Goal: Task Accomplishment & Management: Complete application form

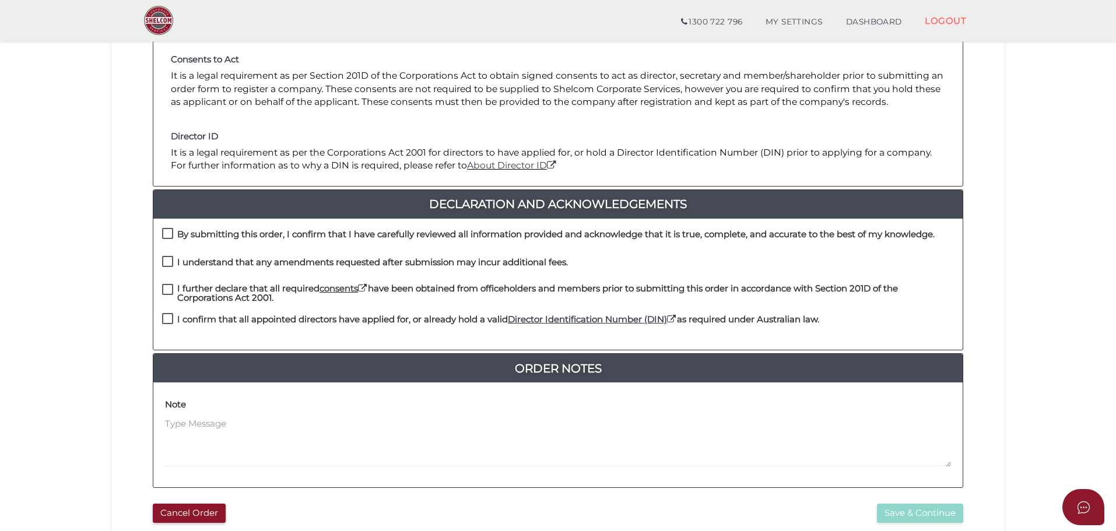
scroll to position [233, 0]
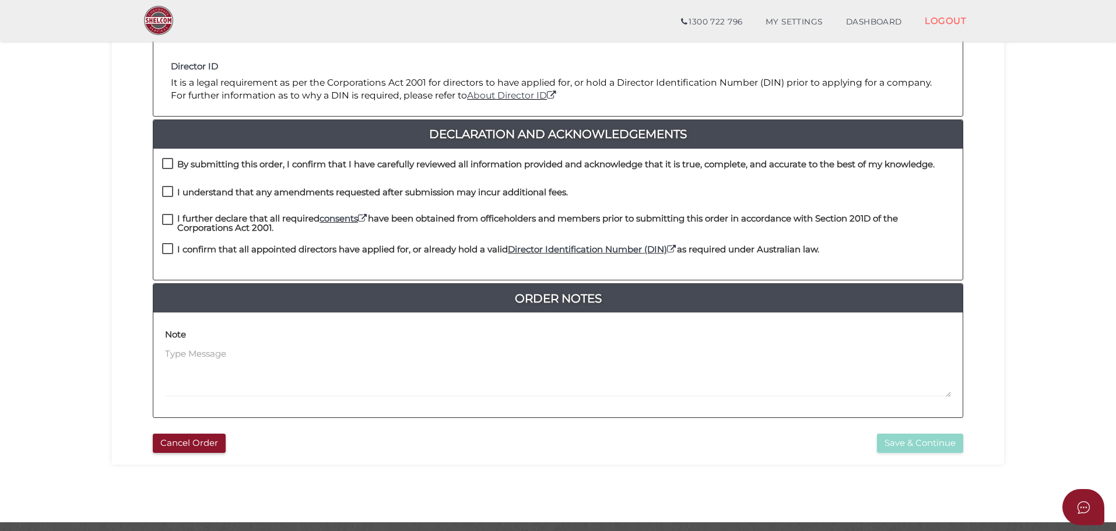
drag, startPoint x: 168, startPoint y: 162, endPoint x: 168, endPoint y: 178, distance: 16.3
click at [169, 169] on label "By submitting this order, I confirm that I have carefully reviewed all informat…" at bounding box center [548, 167] width 772 height 15
drag, startPoint x: 164, startPoint y: 192, endPoint x: 161, endPoint y: 207, distance: 15.3
click at [164, 193] on label "I understand that any amendments requested after submission may incur additiona…" at bounding box center [365, 195] width 406 height 15
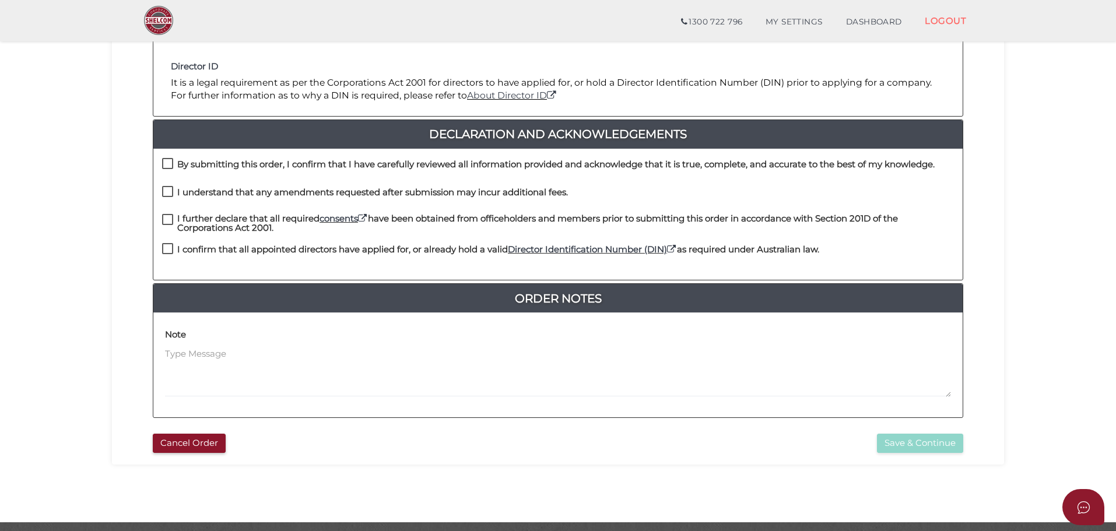
checkbox input "true"
click at [169, 219] on label "I further declare that all required consents have been obtained from officehold…" at bounding box center [558, 221] width 792 height 15
checkbox input "true"
click at [168, 166] on label "By submitting this order, I confirm that I have carefully reviewed all informat…" at bounding box center [548, 167] width 772 height 15
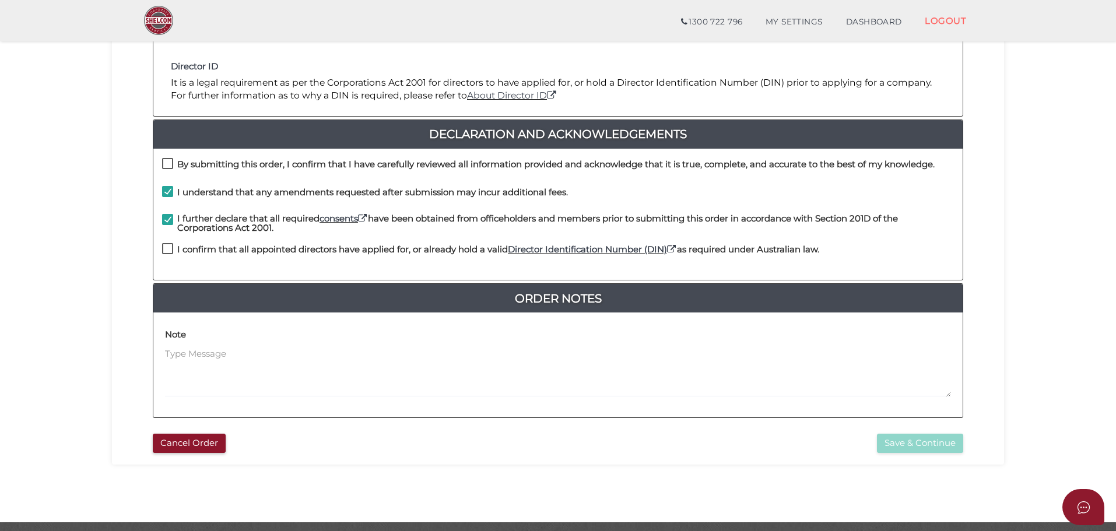
checkbox input "true"
click at [169, 247] on label "I confirm that all appointed directors have applied for, or already hold a vali…" at bounding box center [490, 252] width 657 height 15
checkbox input "true"
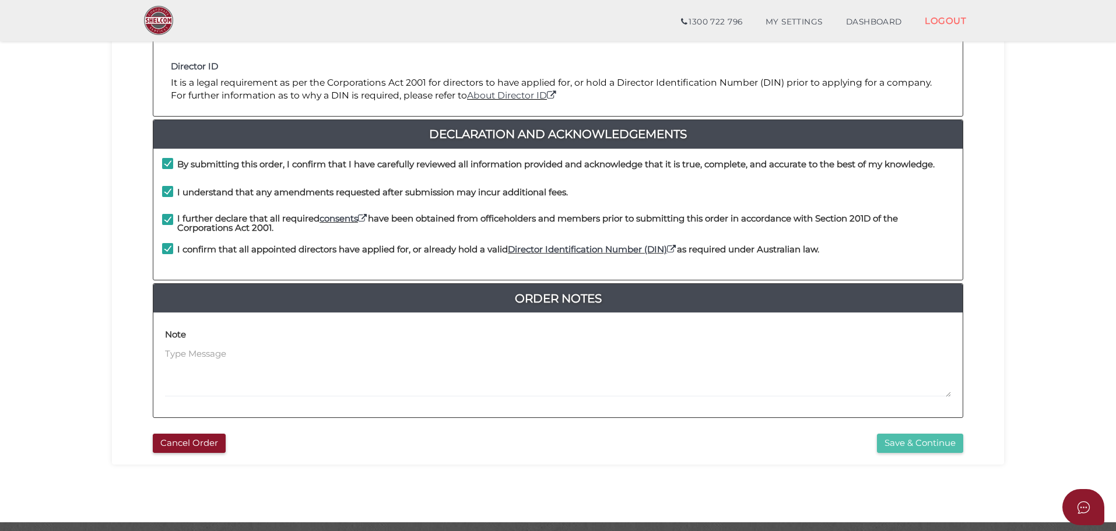
click at [922, 439] on button "Save & Continue" at bounding box center [920, 443] width 86 height 19
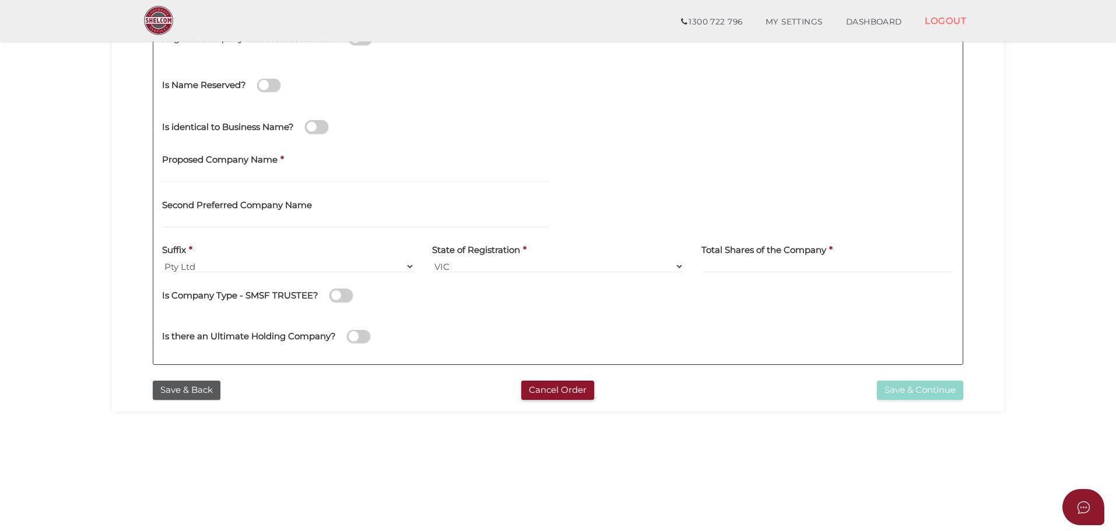
scroll to position [233, 0]
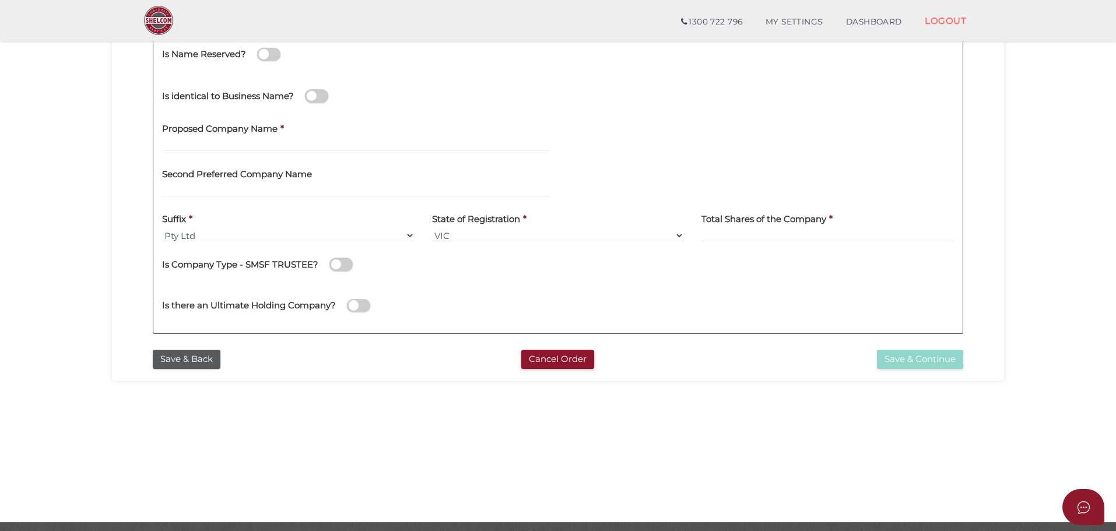
click at [220, 138] on label "Proposed Company Name" at bounding box center [219, 127] width 115 height 24
click at [226, 146] on input "text" at bounding box center [355, 145] width 387 height 13
type input "t"
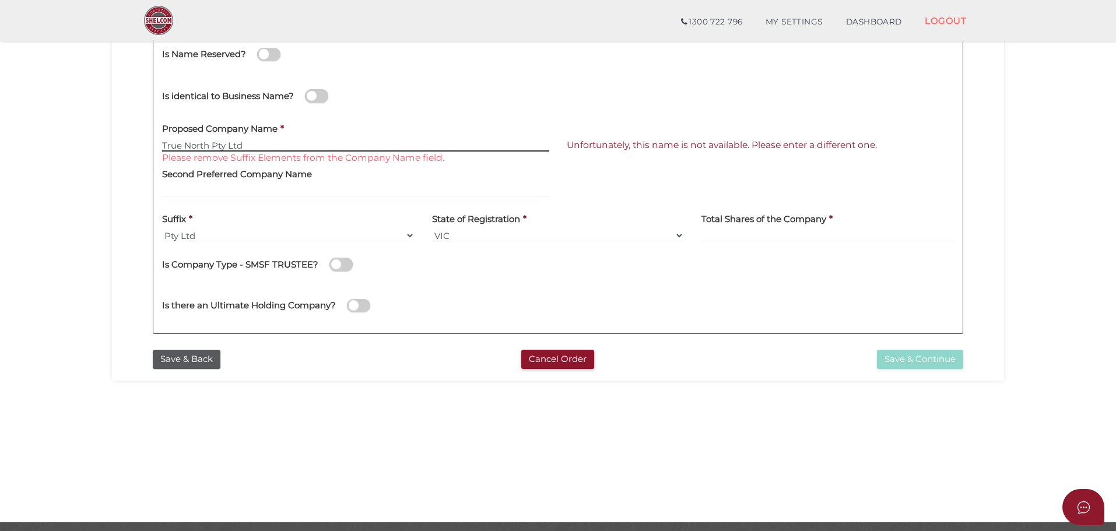
click at [254, 146] on input "True North Pty Ltd" at bounding box center [355, 145] width 387 height 13
type input "True North"
drag, startPoint x: 213, startPoint y: 141, endPoint x: 150, endPoint y: 142, distance: 63.0
click at [150, 142] on div "Company Details 0f6e52f5f2eca68b2693963826271084 dbba6605e9693de9545513524f3c4d…" at bounding box center [558, 132] width 874 height 423
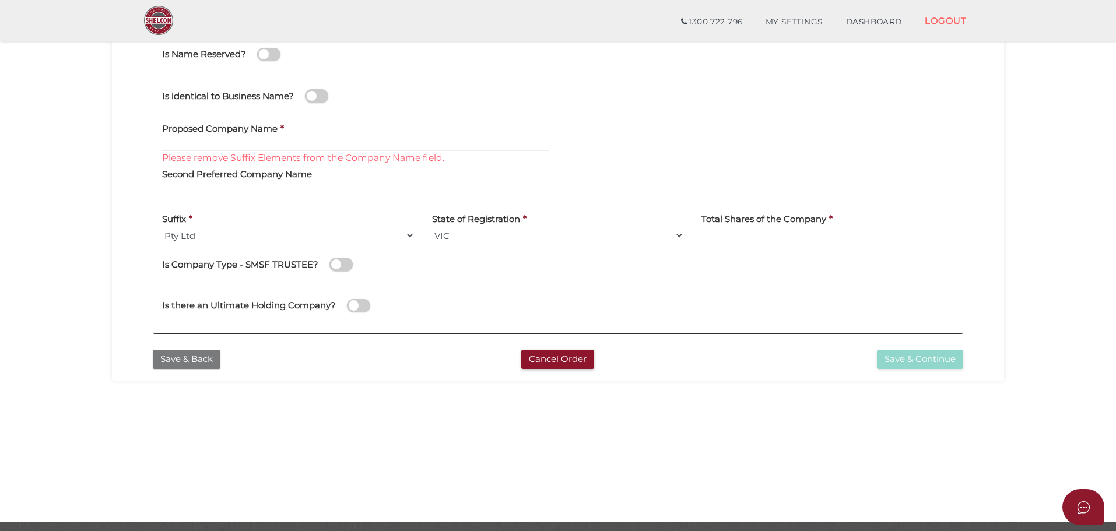
click at [198, 353] on button "Save & Back" at bounding box center [187, 359] width 68 height 19
